Goal: Check status: Check status

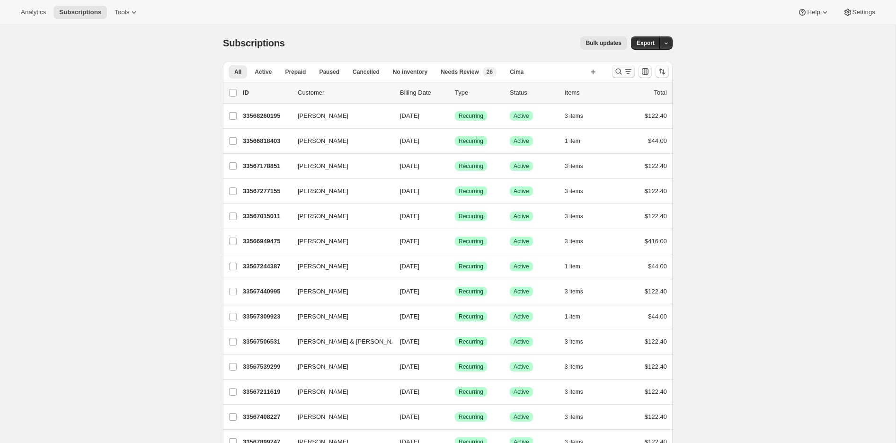
click at [621, 67] on icon "Search and filter results" at bounding box center [618, 71] width 9 height 9
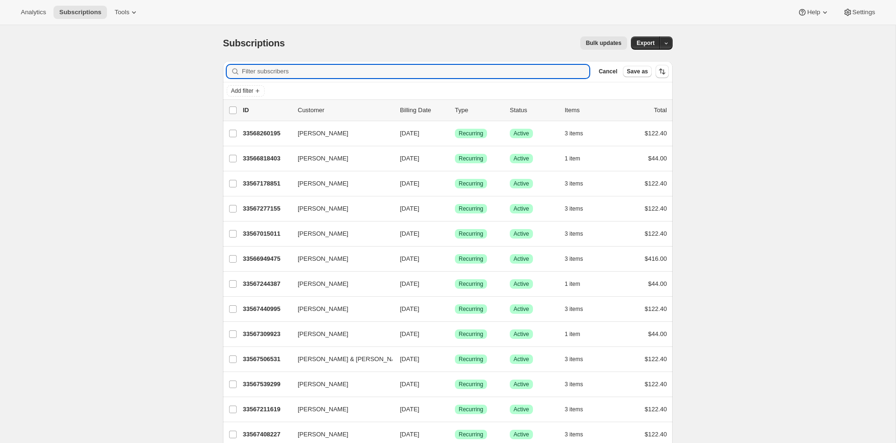
paste input "33564262499"
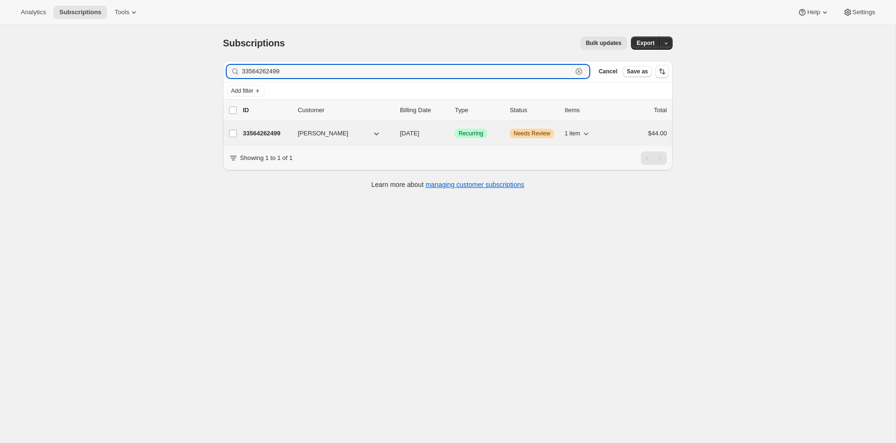
type input "33564262499"
click at [378, 133] on icon "button" at bounding box center [376, 133] width 5 height 3
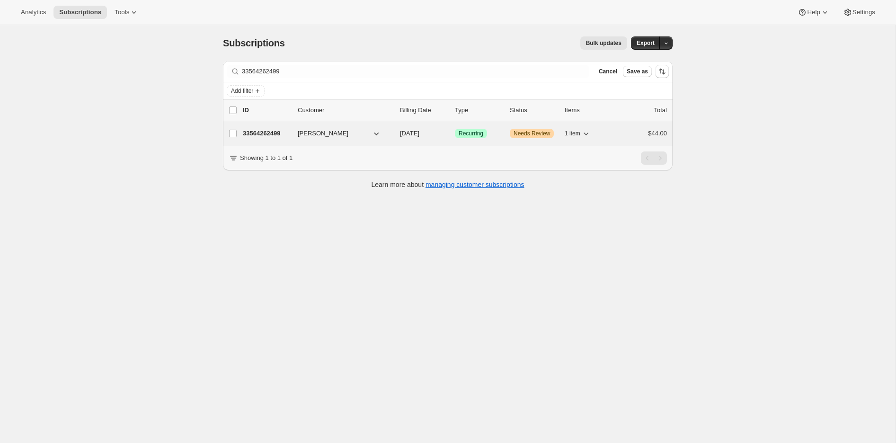
click at [303, 138] on span "Laura Winter" at bounding box center [323, 133] width 51 height 9
click at [275, 137] on p "33564262499" at bounding box center [266, 133] width 47 height 9
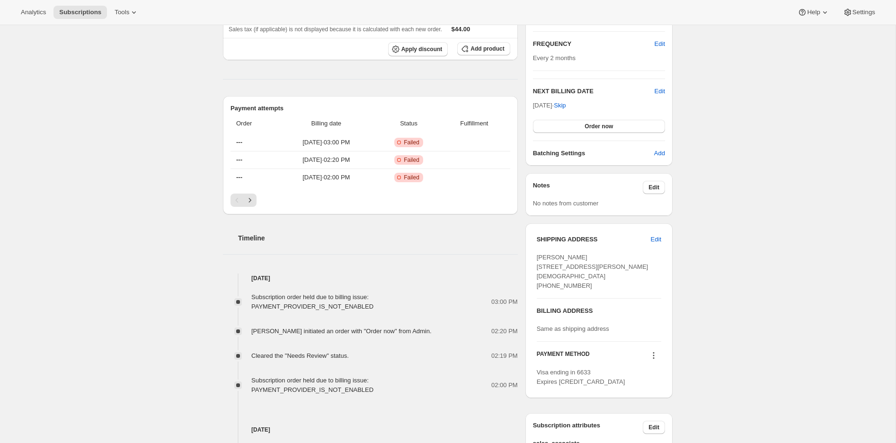
scroll to position [375, 0]
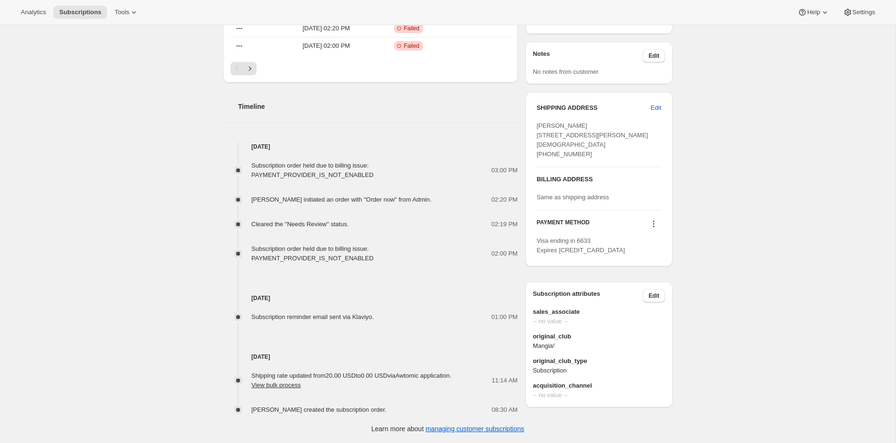
click at [319, 263] on div "Sep 1, 2025 Subscription reminder email sent via Klaviyo. 01:00 PM" at bounding box center [370, 292] width 295 height 59
click at [321, 254] on span "Subscription order held due to billing issue: PAYMENT_PROVIDER_IS_NOT_ENABLED" at bounding box center [312, 253] width 122 height 17
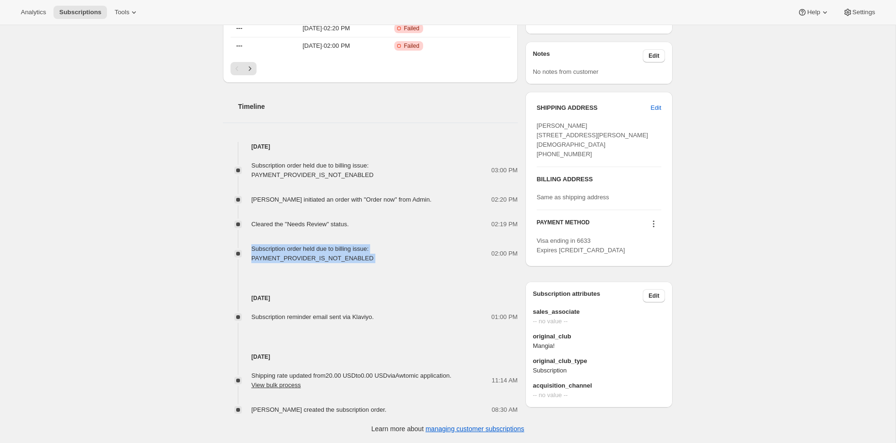
click at [321, 254] on span "Subscription order held due to billing issue: PAYMENT_PROVIDER_IS_NOT_ENABLED" at bounding box center [312, 253] width 122 height 17
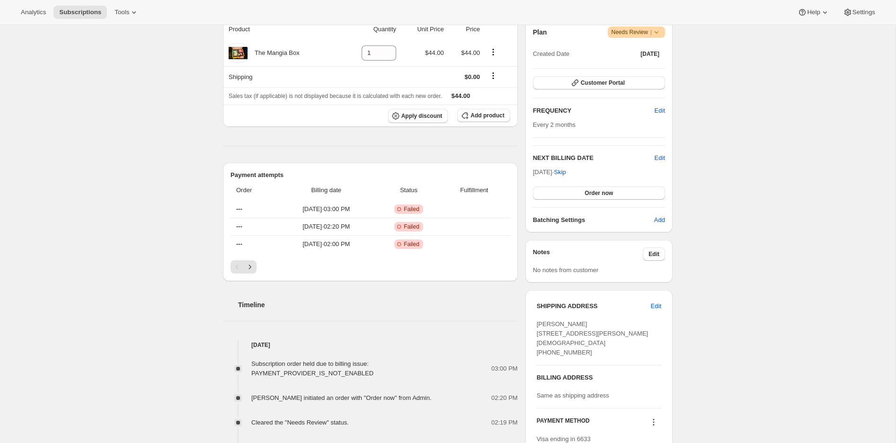
scroll to position [0, 0]
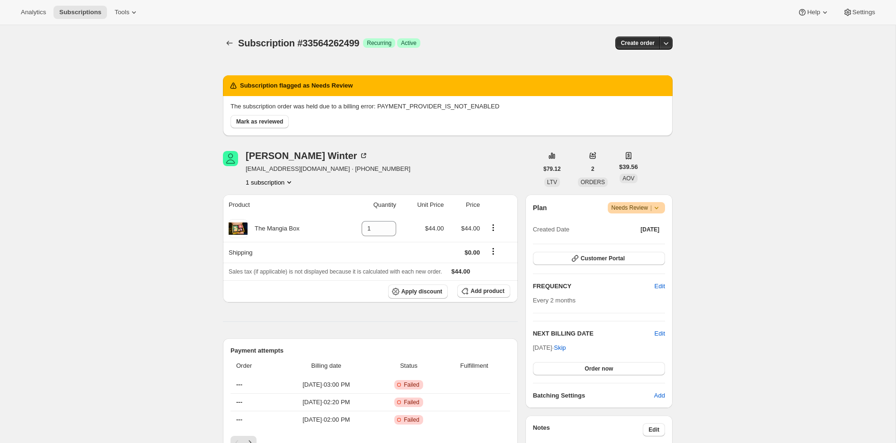
click at [634, 210] on span "Needs Review |" at bounding box center [636, 207] width 50 height 9
click at [736, 183] on div "Subscription #33564262499. This page is ready Subscription #33564262499 Success…" at bounding box center [447, 421] width 895 height 792
click at [654, 209] on icon at bounding box center [656, 207] width 9 height 9
click at [726, 191] on div "Subscription #33564262499. This page is ready Subscription #33564262499 Success…" at bounding box center [447, 421] width 895 height 792
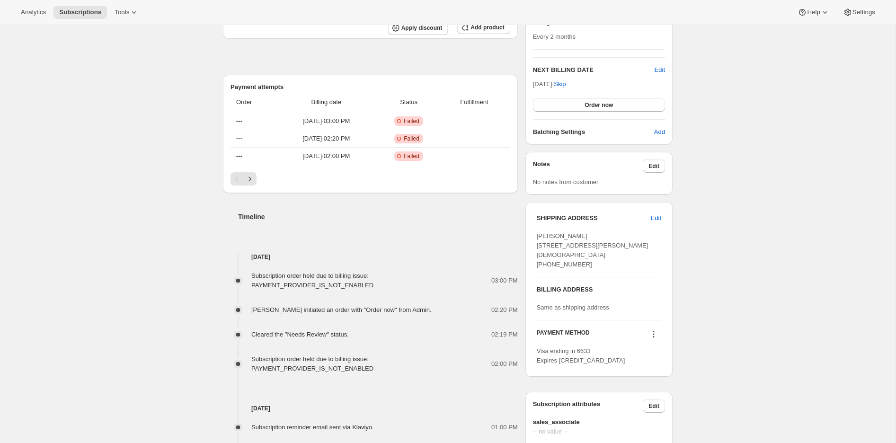
scroll to position [375, 0]
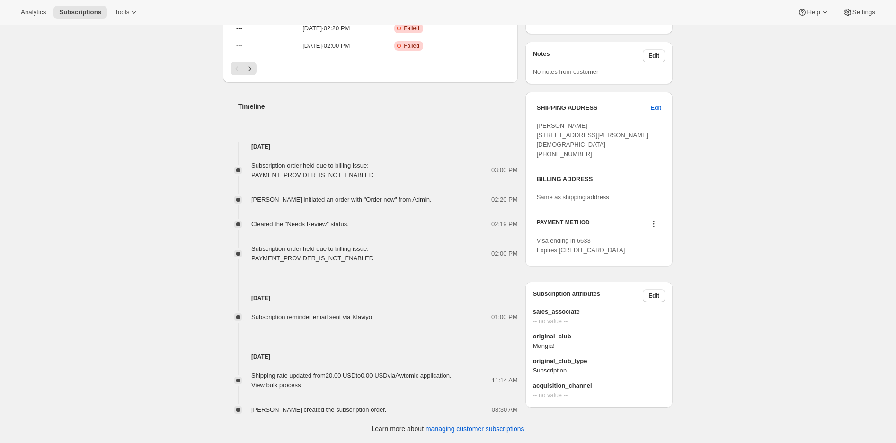
click at [655, 229] on icon at bounding box center [653, 223] width 9 height 9
click at [740, 173] on div "Subscription #33564262499. This page is ready Subscription #33564262499 Success…" at bounding box center [447, 47] width 895 height 792
click at [294, 171] on span "Subscription order held due to billing issue: PAYMENT_PROVIDER_IS_NOT_ENABLED" at bounding box center [312, 170] width 122 height 17
click at [293, 170] on span "Subscription order held due to billing issue: PAYMENT_PROVIDER_IS_NOT_ENABLED" at bounding box center [312, 170] width 122 height 17
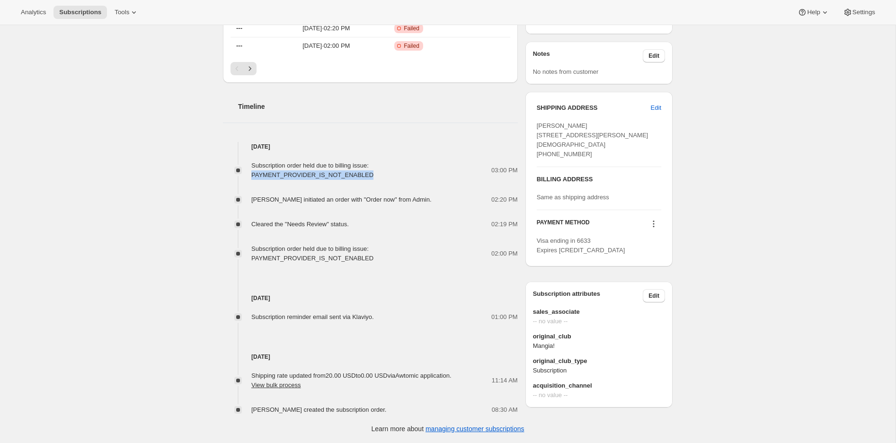
click at [292, 170] on span "Subscription order held due to billing issue: PAYMENT_PROVIDER_IS_NOT_ENABLED" at bounding box center [312, 170] width 122 height 17
